Goal: Check status: Check status

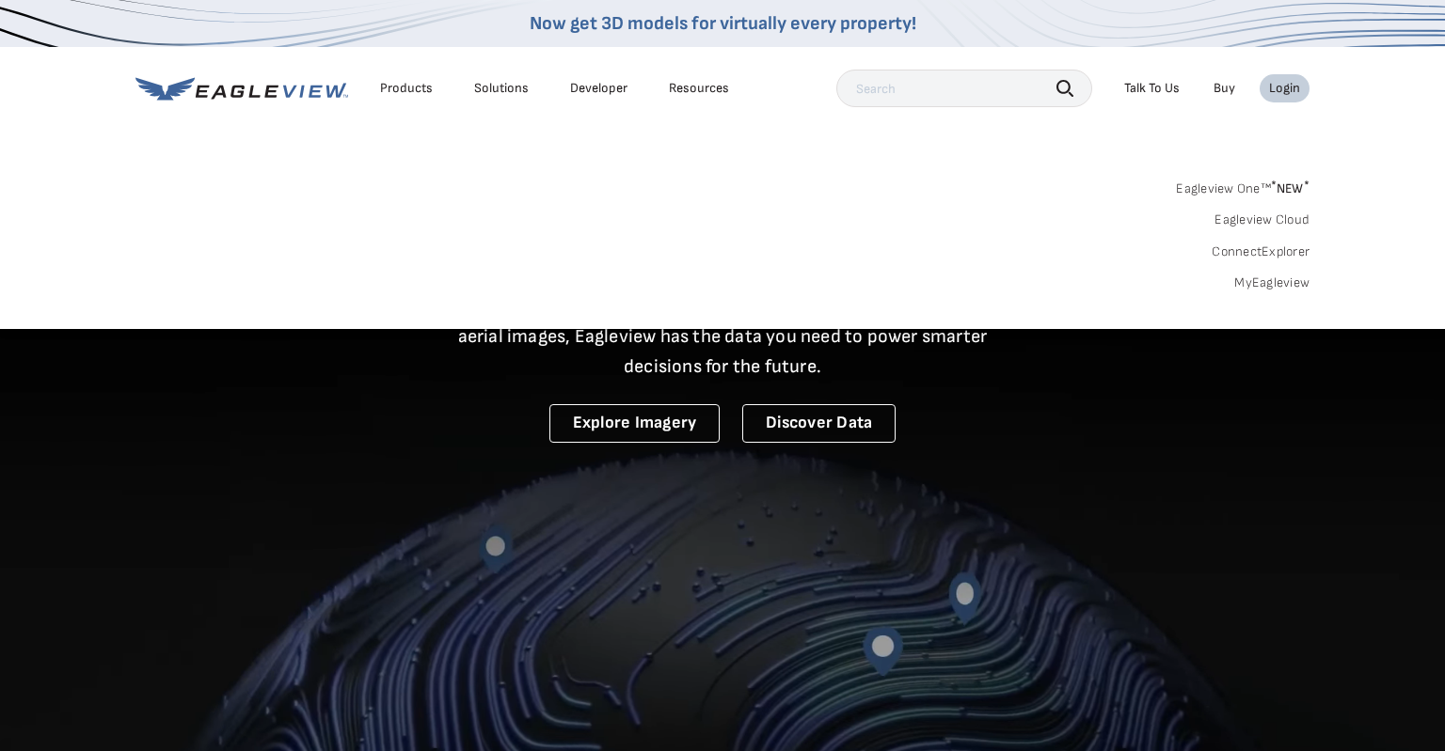
click at [1288, 84] on div "Login" at bounding box center [1284, 88] width 31 height 17
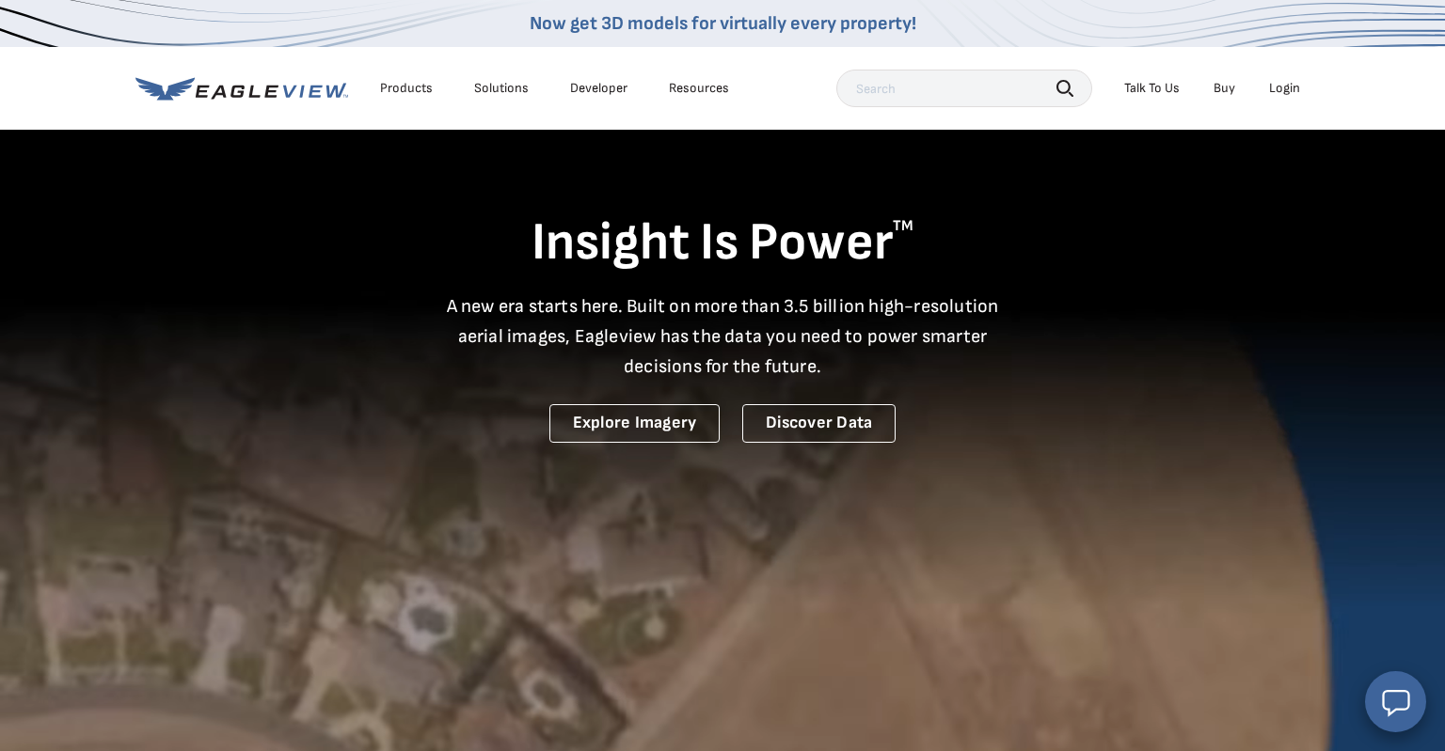
click at [1288, 84] on div "Login" at bounding box center [1284, 88] width 31 height 17
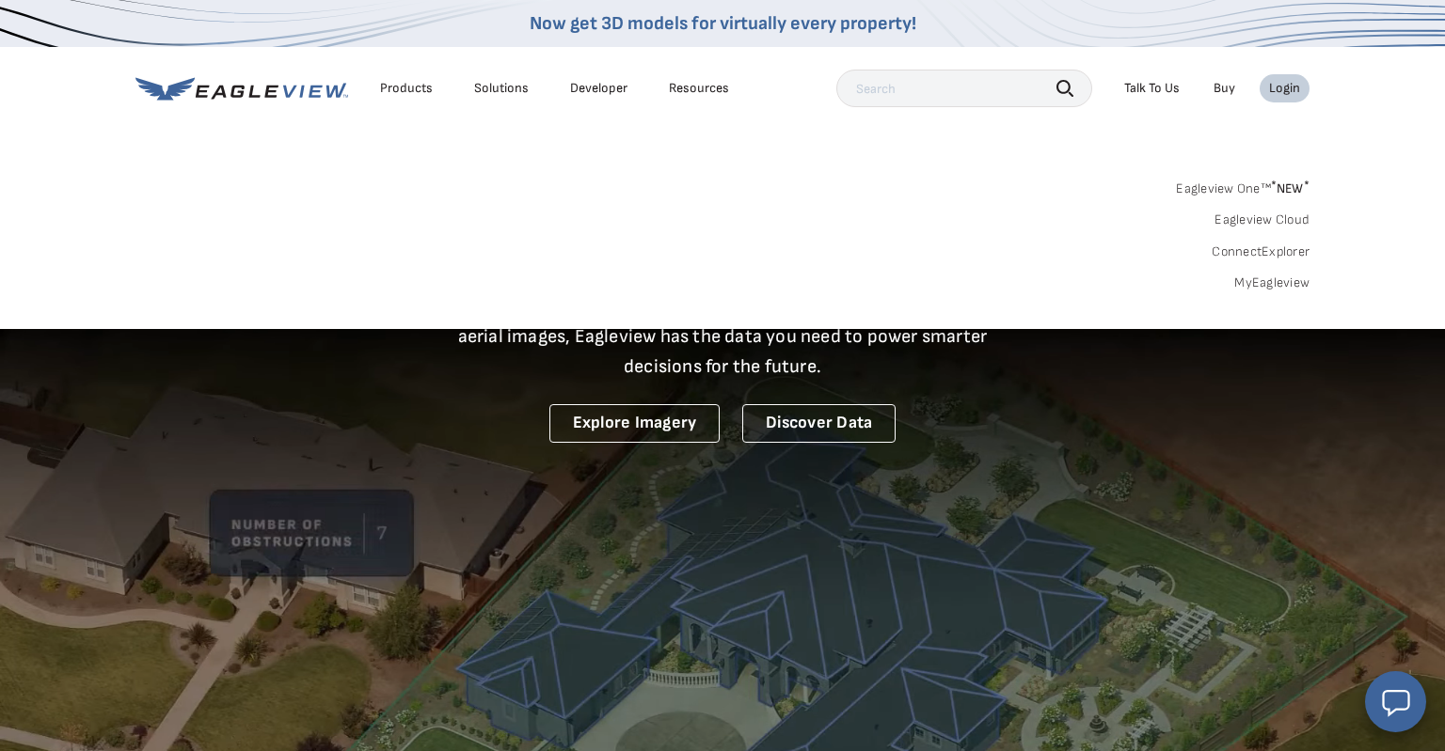
click at [1396, 58] on nav "Now get 3D models for virtually every property! Products Solutions Developer Re…" at bounding box center [722, 164] width 1445 height 329
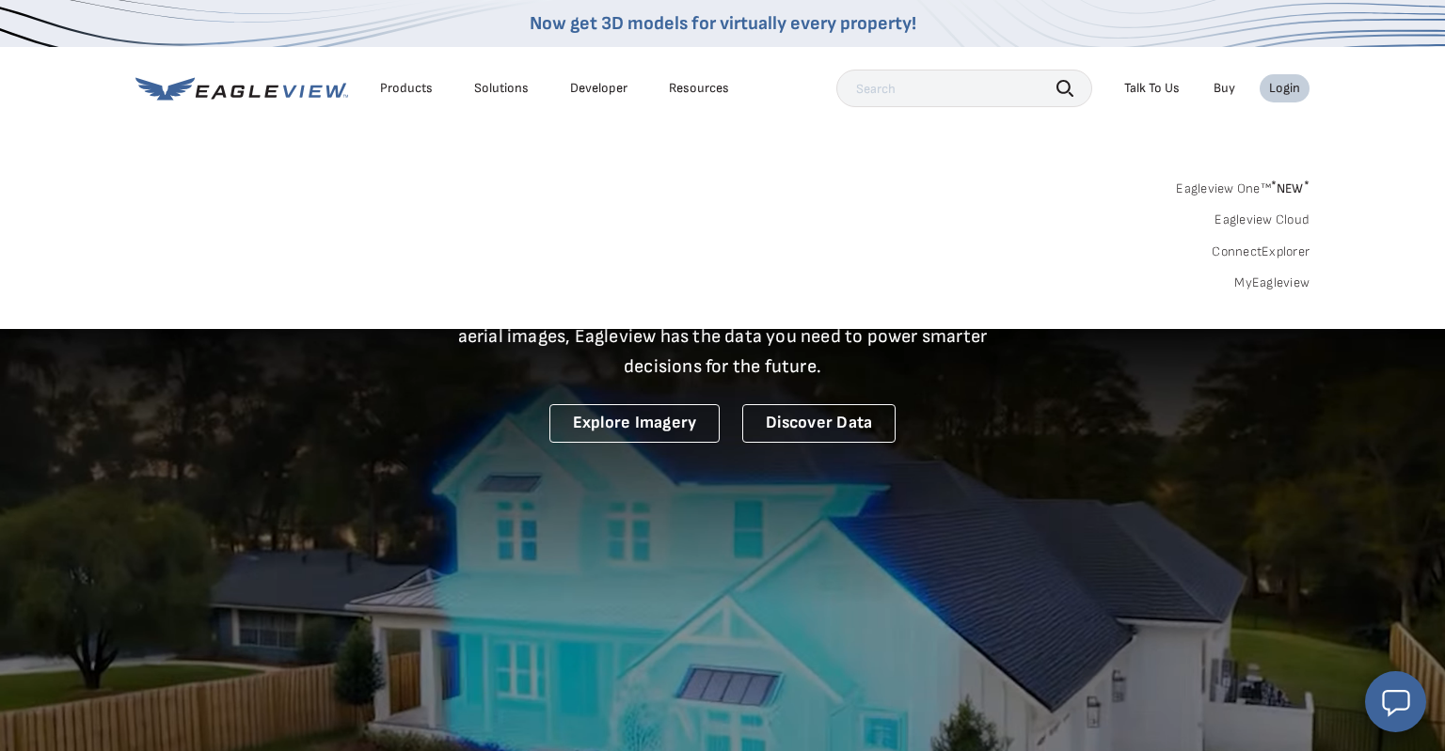
click at [1291, 84] on div "Login" at bounding box center [1284, 88] width 31 height 17
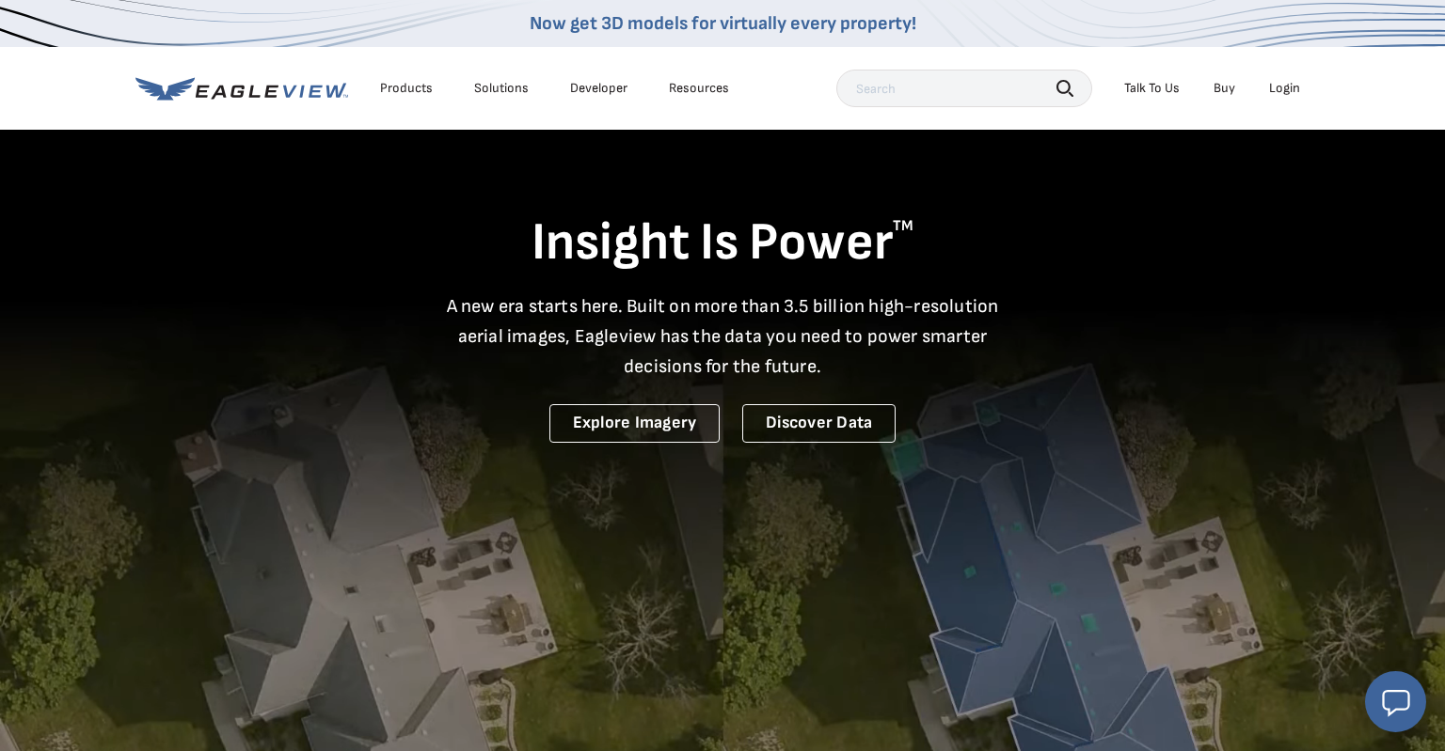
click at [1291, 84] on div "Login" at bounding box center [1284, 88] width 31 height 17
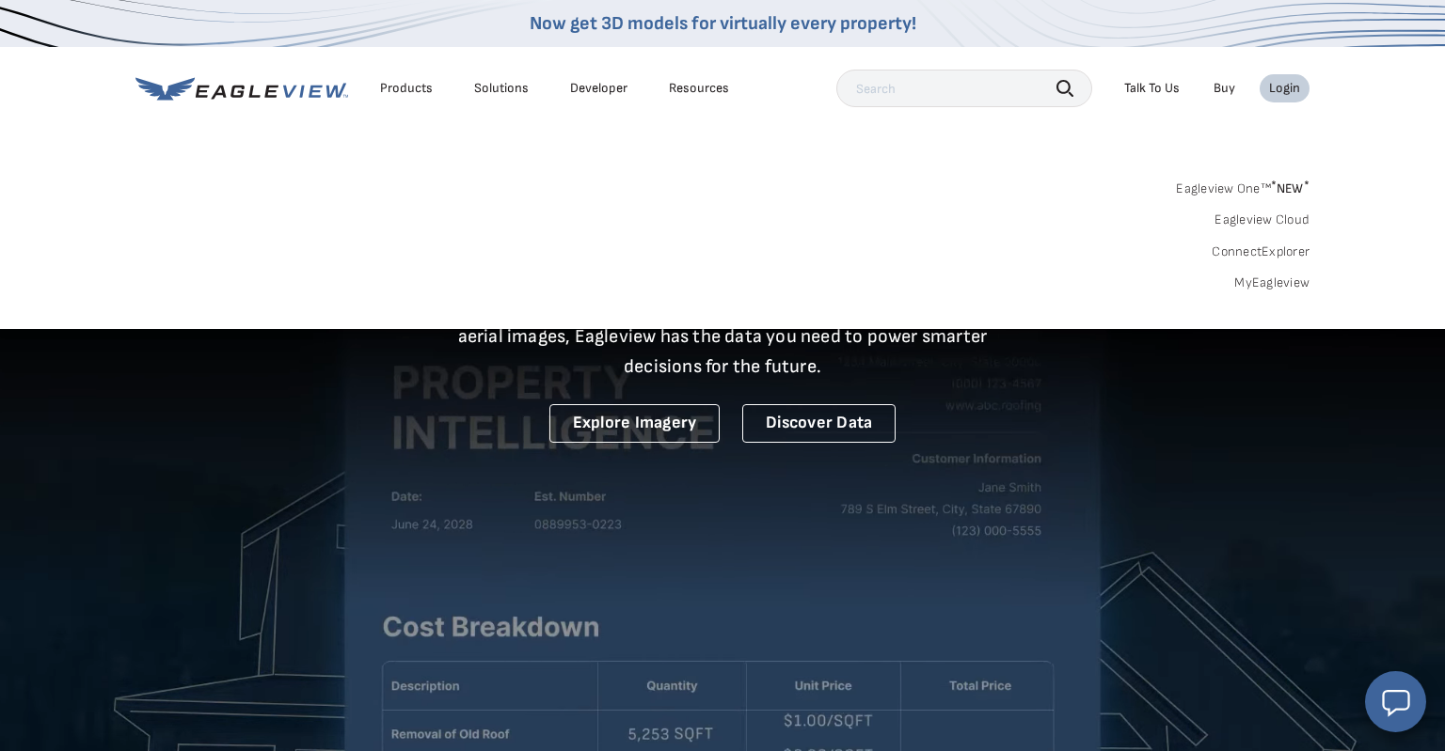
click at [1277, 282] on link "MyEagleview" at bounding box center [1271, 283] width 75 height 17
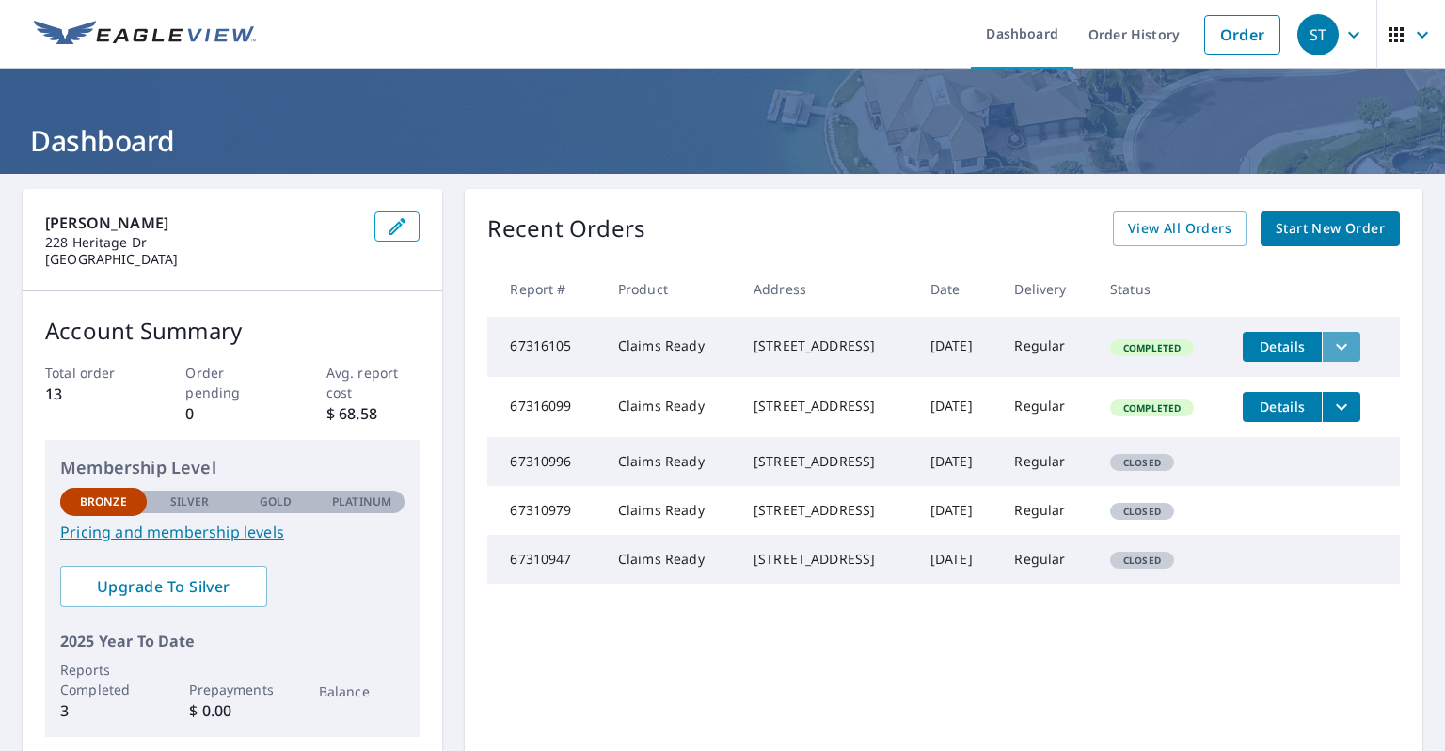
click at [1352, 348] on icon "filesDropdownBtn-67316105" at bounding box center [1341, 347] width 23 height 23
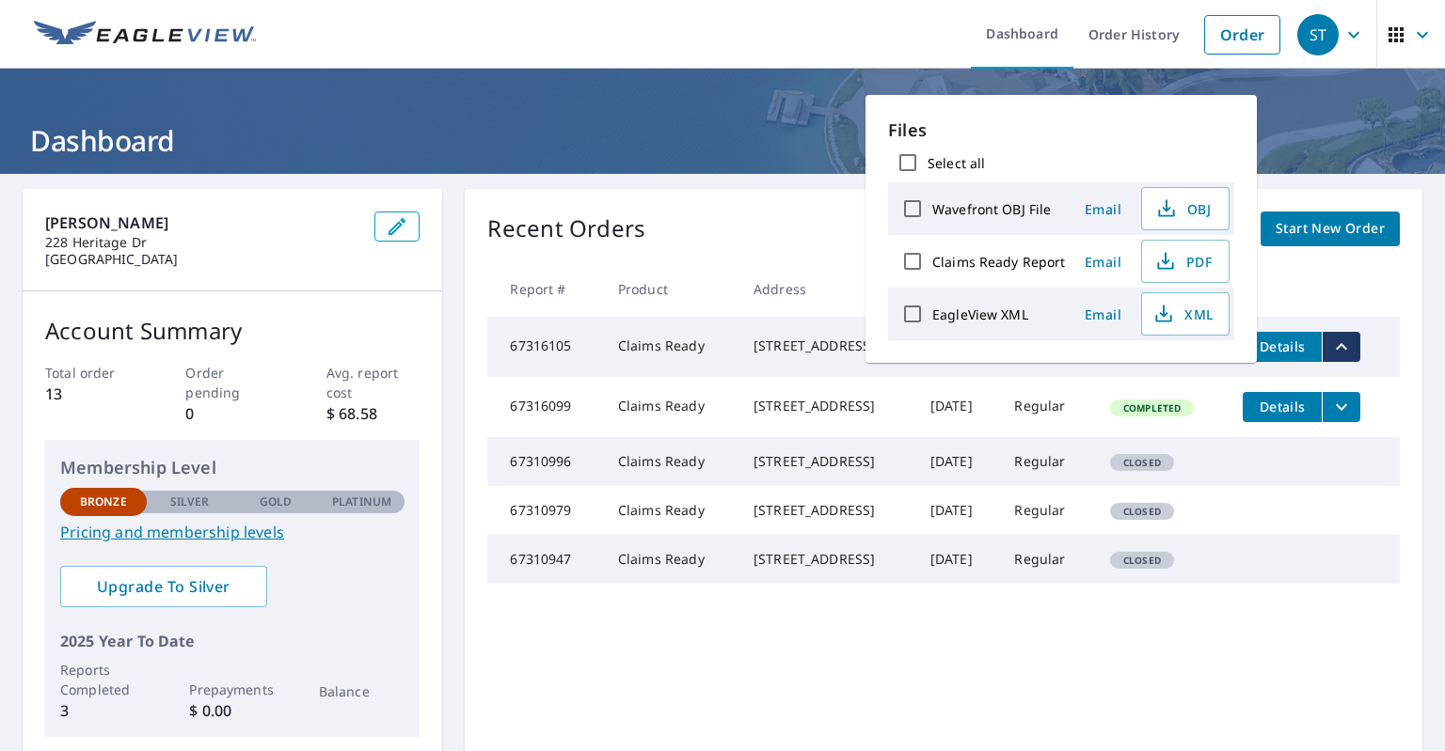
click at [784, 221] on div "Recent Orders View All Orders Start New Order" at bounding box center [943, 229] width 912 height 35
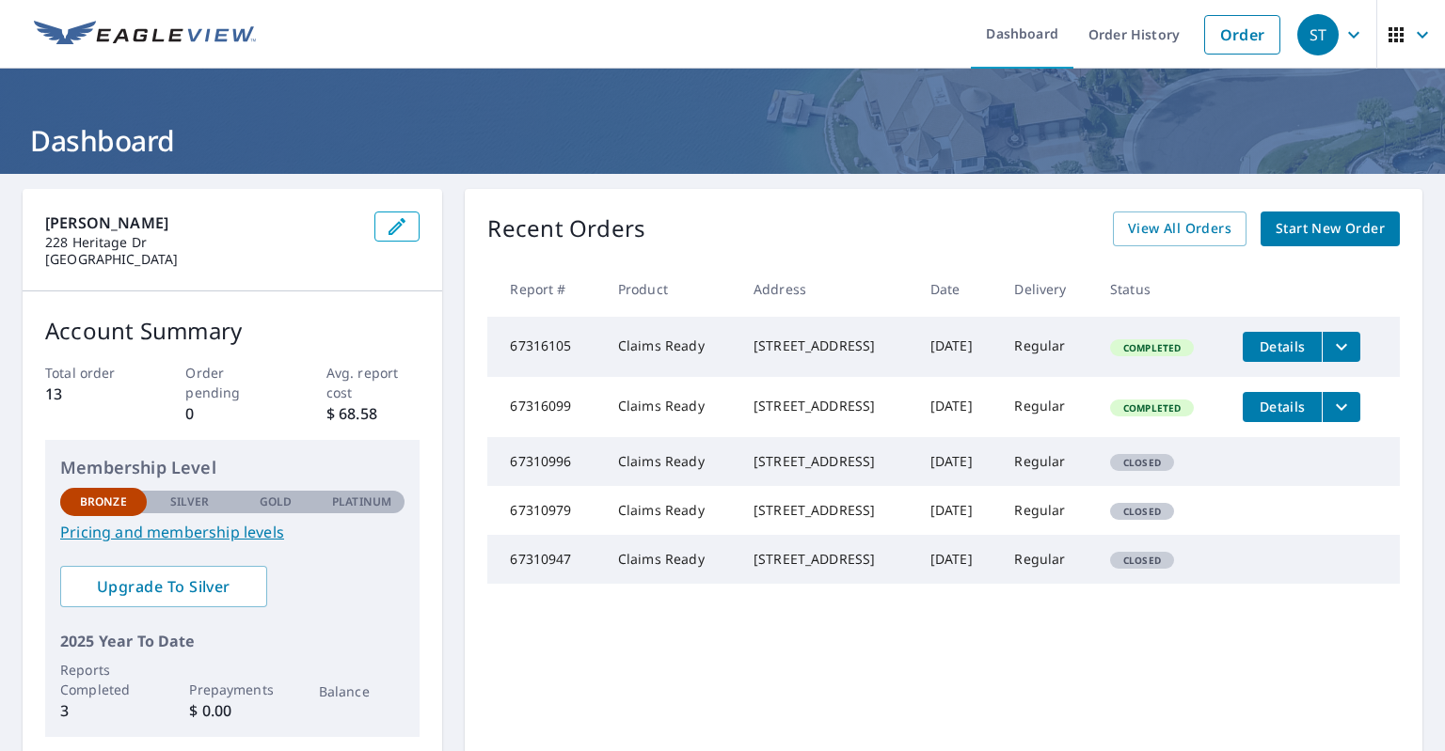
click at [646, 327] on td "Claims Ready" at bounding box center [670, 347] width 135 height 60
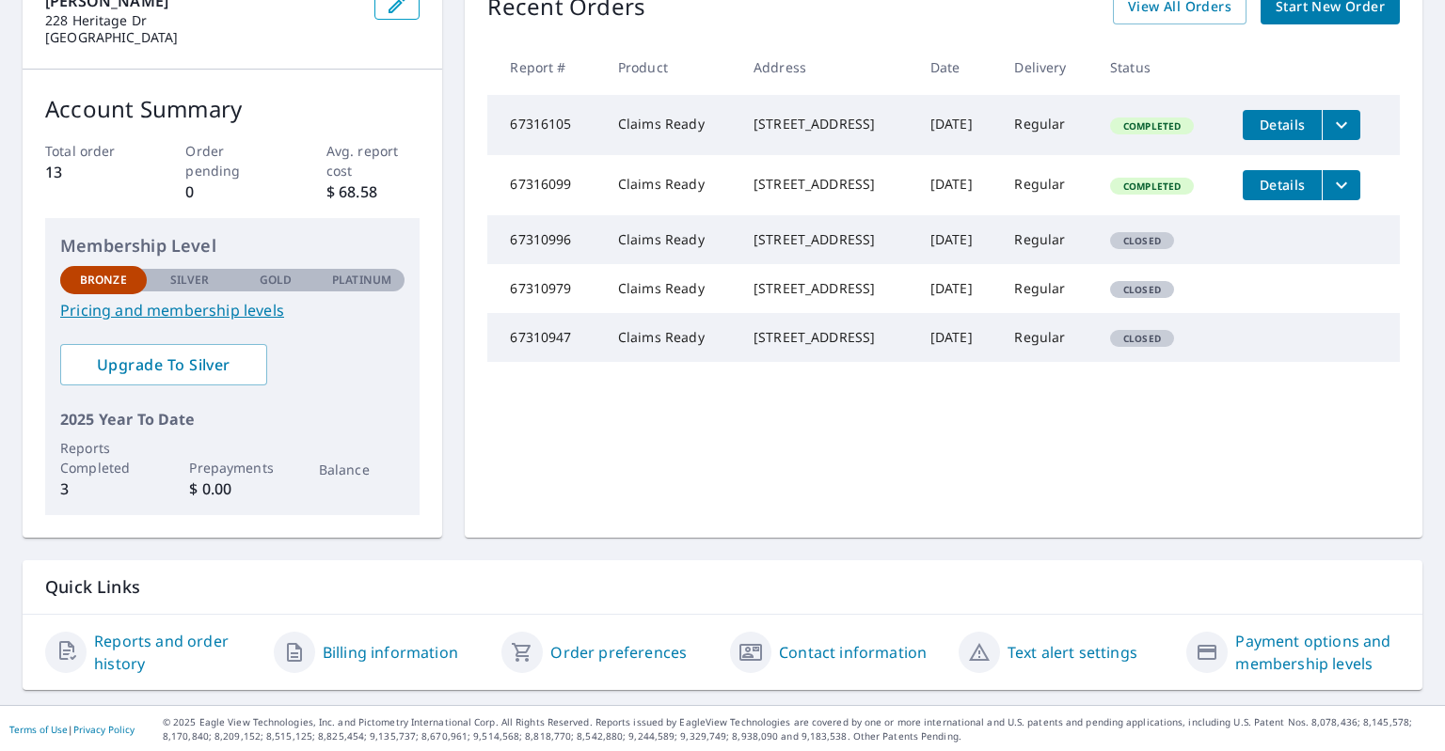
click at [190, 640] on link "Reports and order history" at bounding box center [176, 652] width 165 height 45
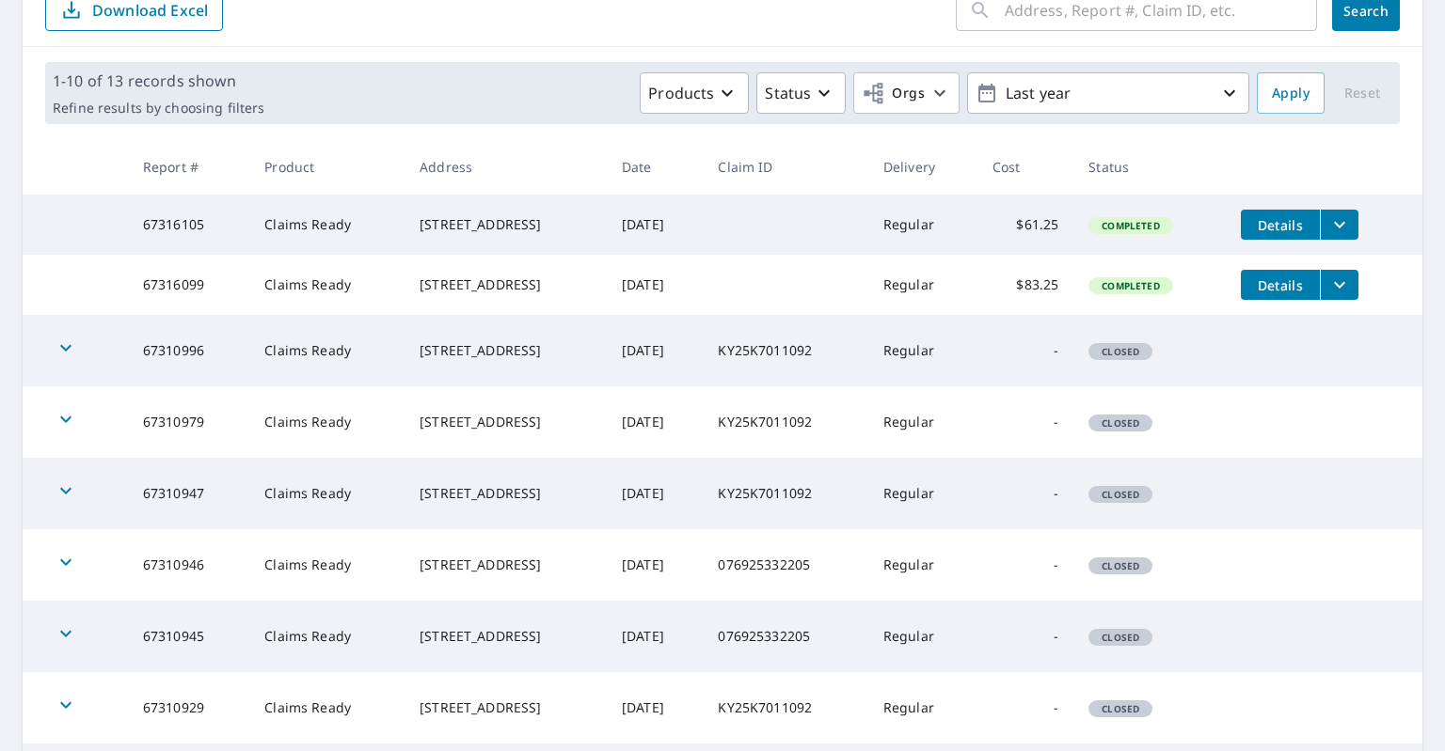
click at [977, 248] on td "Regular" at bounding box center [922, 225] width 109 height 60
